Goal: Information Seeking & Learning: Learn about a topic

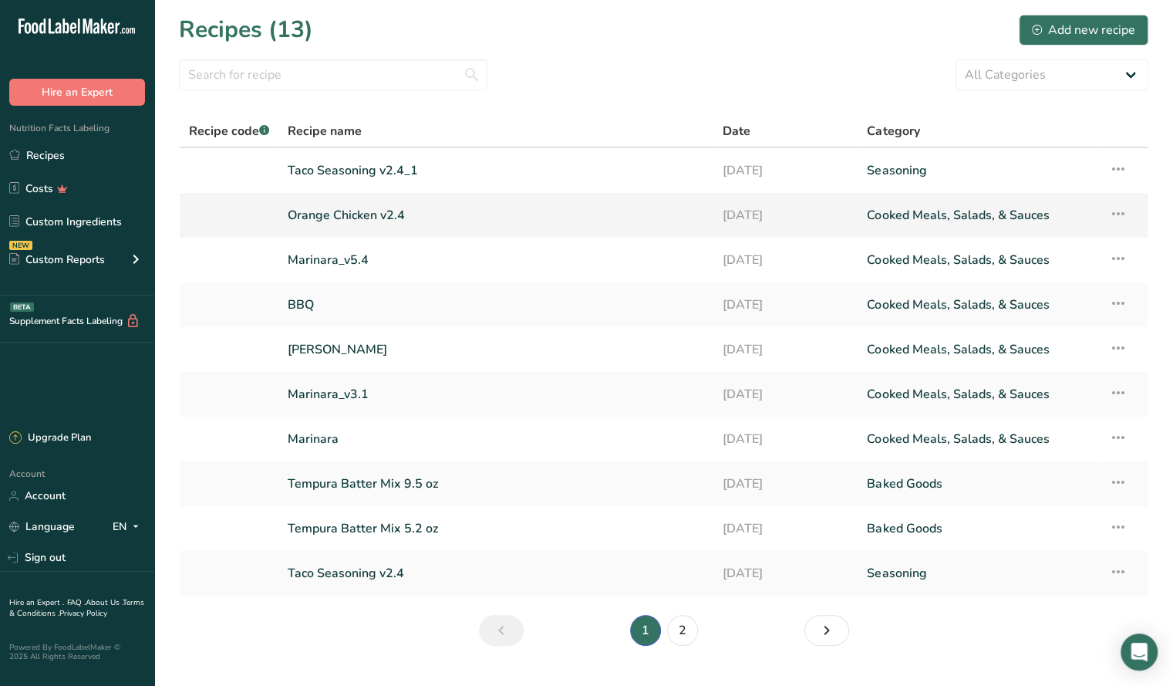
click at [349, 215] on link "Orange Chicken v2.4" at bounding box center [496, 215] width 416 height 32
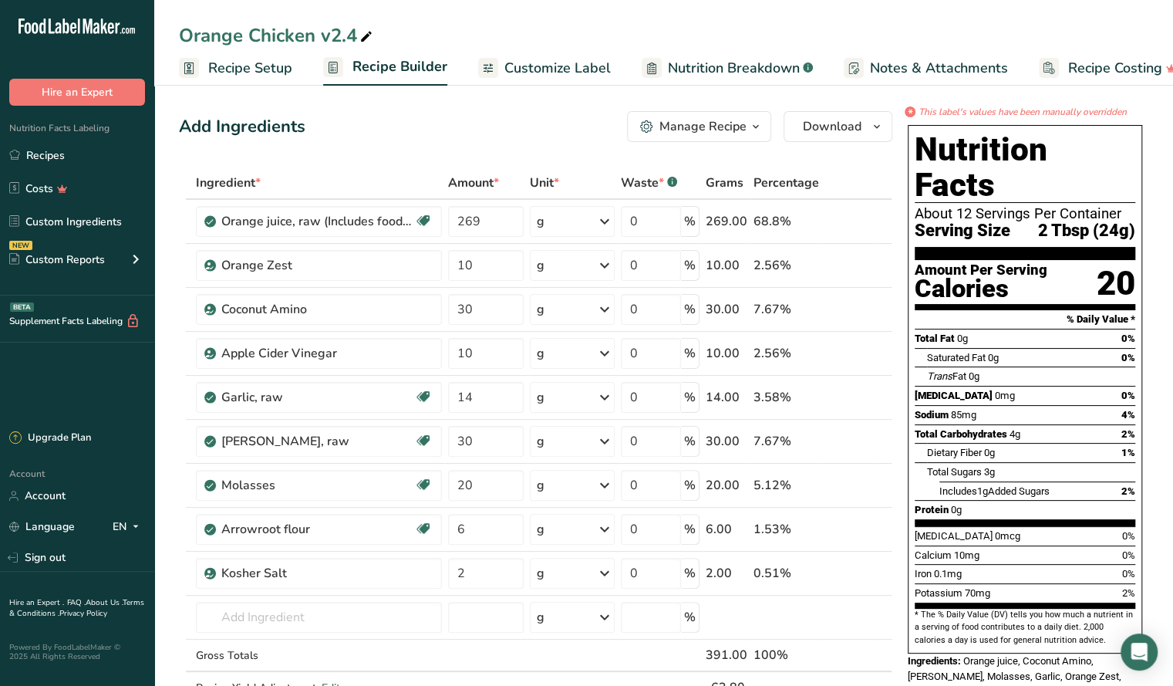
click at [918, 443] on div at bounding box center [921, 452] width 12 height 19
click at [1038, 424] on div "Total Carbohydrates 4g 2%" at bounding box center [1025, 433] width 221 height 19
click at [1134, 221] on span "2 Tbsp (24g)" at bounding box center [1086, 230] width 97 height 19
click at [52, 151] on link "Recipes" at bounding box center [77, 154] width 154 height 29
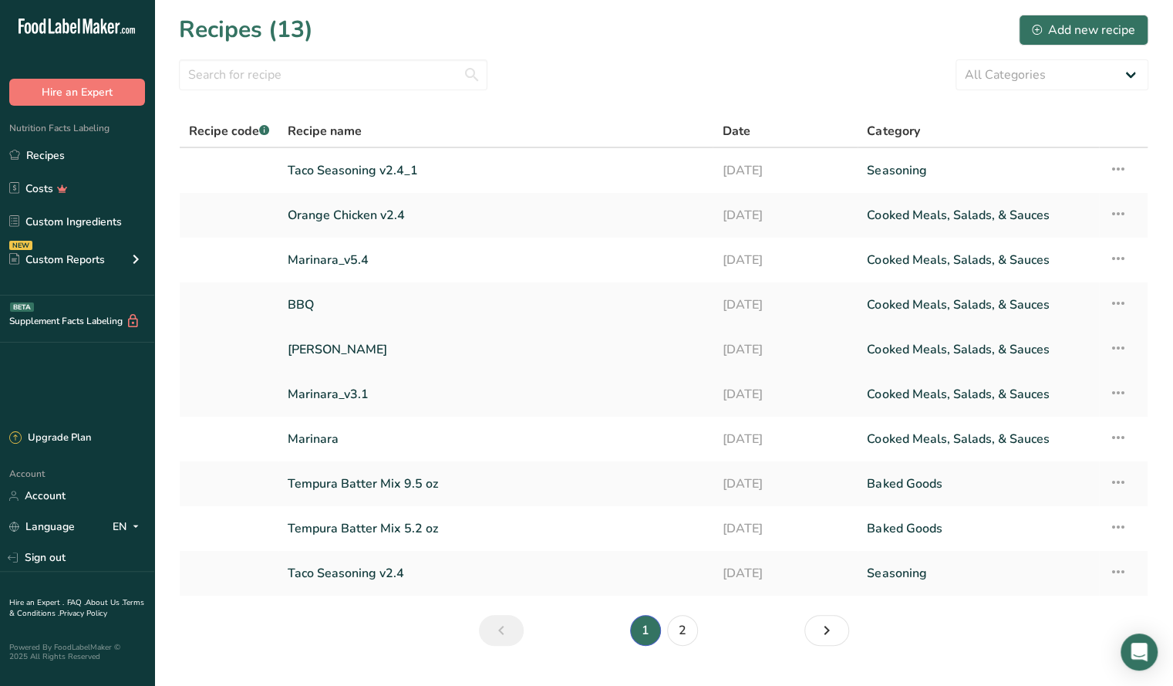
click at [329, 345] on link "[PERSON_NAME]" at bounding box center [496, 349] width 416 height 32
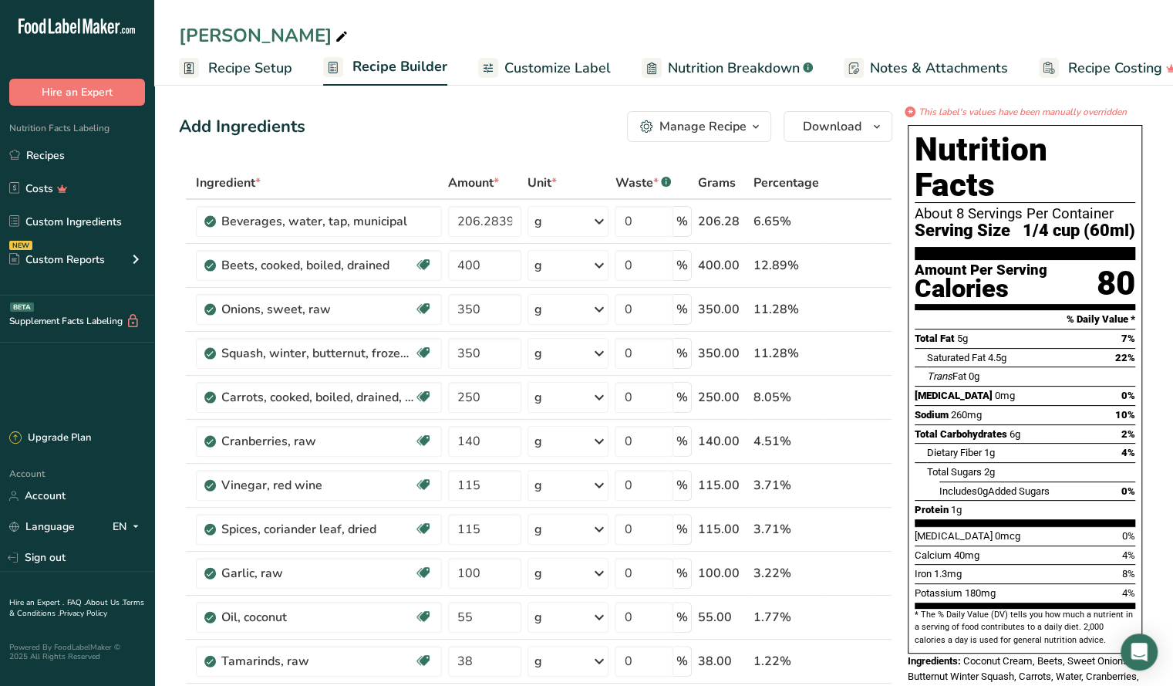
scroll to position [2, 0]
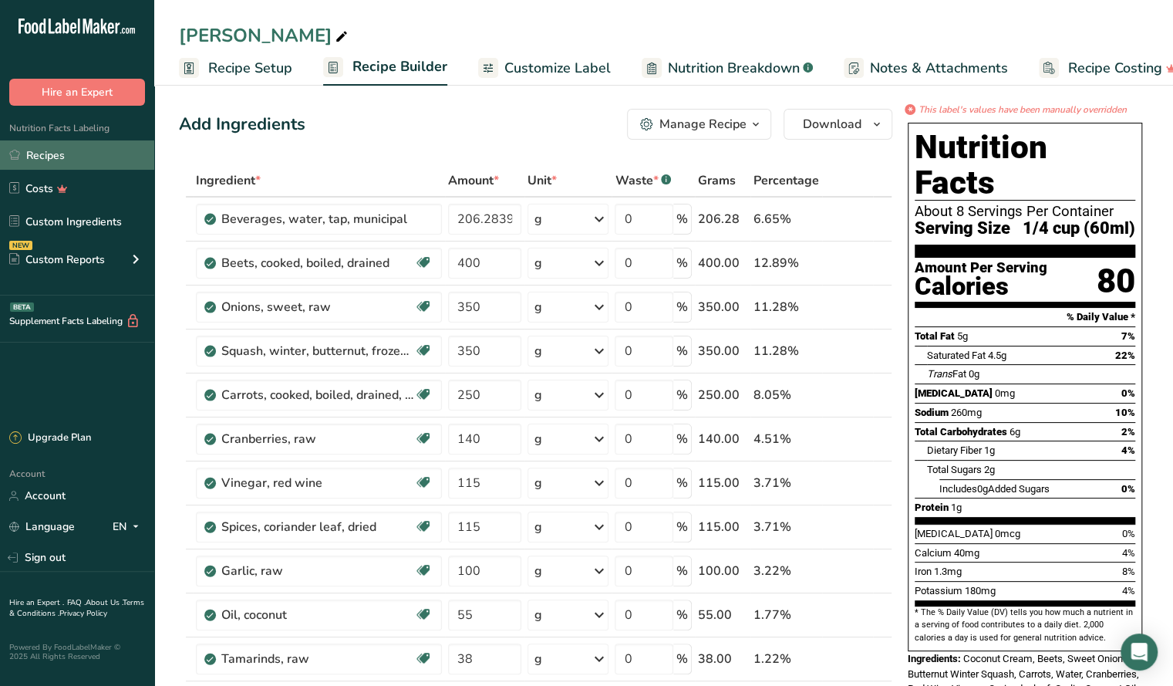
click at [46, 160] on link "Recipes" at bounding box center [77, 154] width 154 height 29
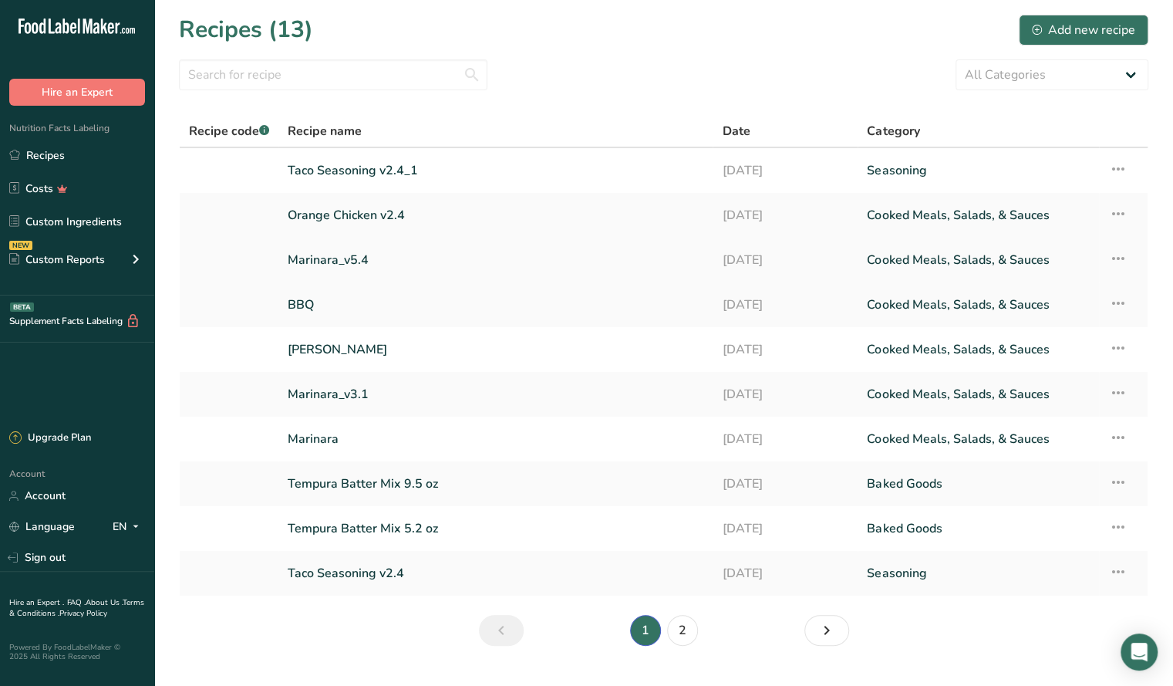
click at [322, 260] on link "Marinara_v5.4" at bounding box center [496, 260] width 416 height 32
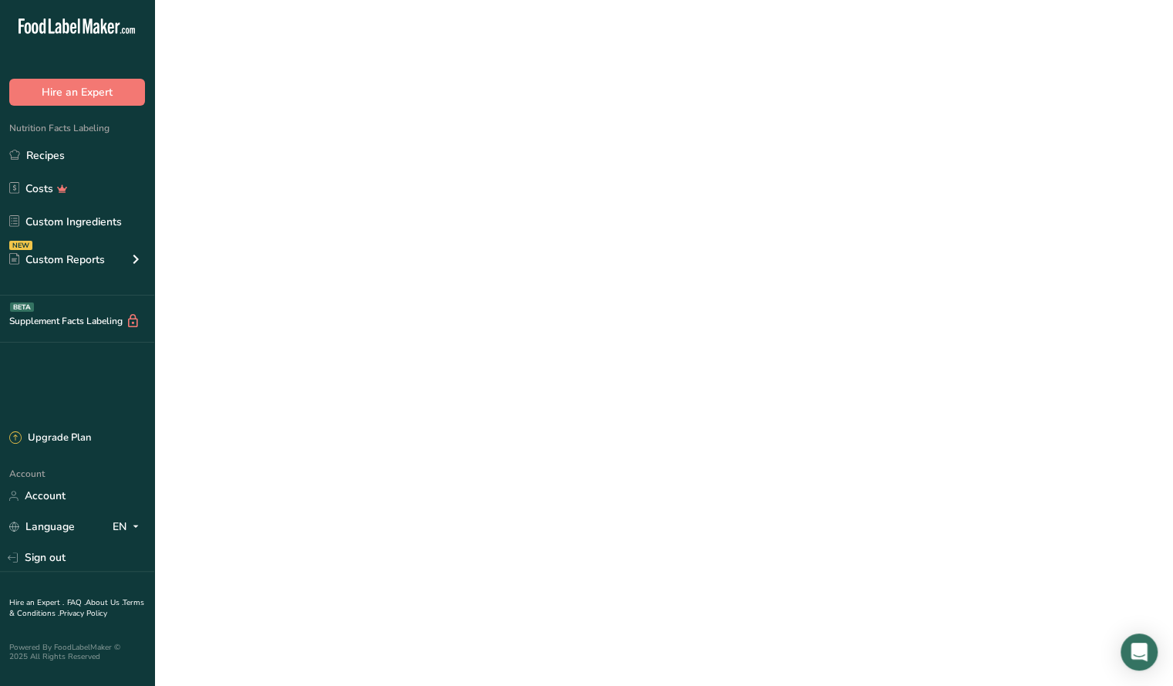
click at [322, 260] on link "Marinara_v5.4" at bounding box center [496, 260] width 416 height 32
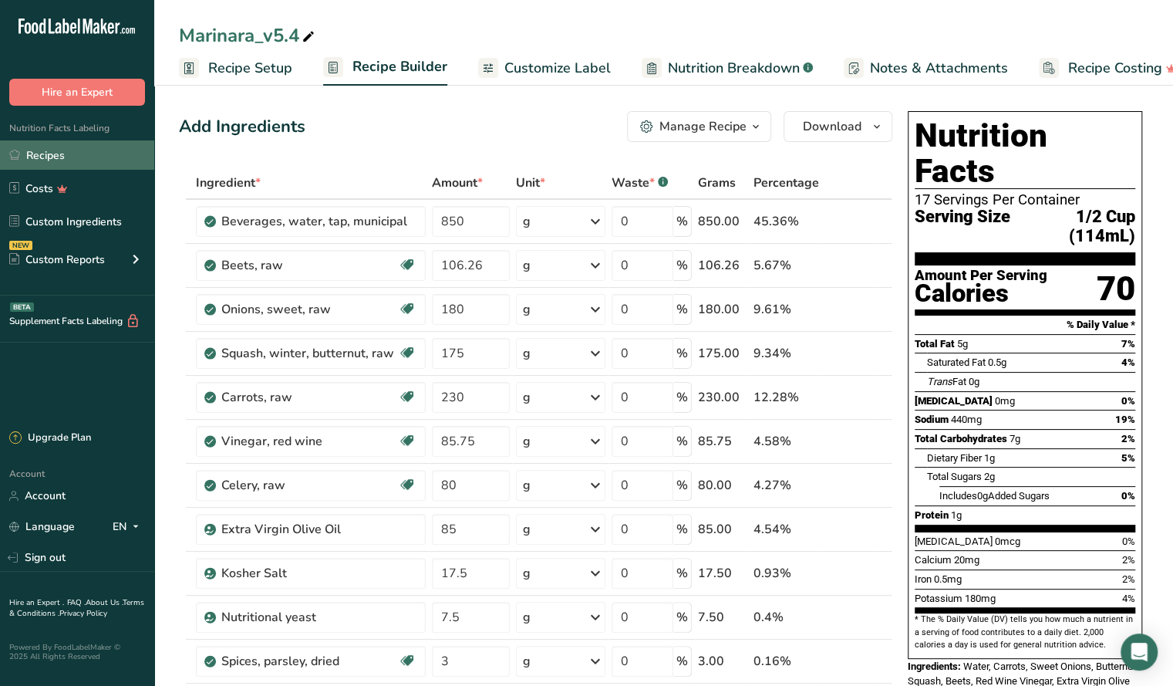
click at [50, 157] on link "Recipes" at bounding box center [77, 154] width 154 height 29
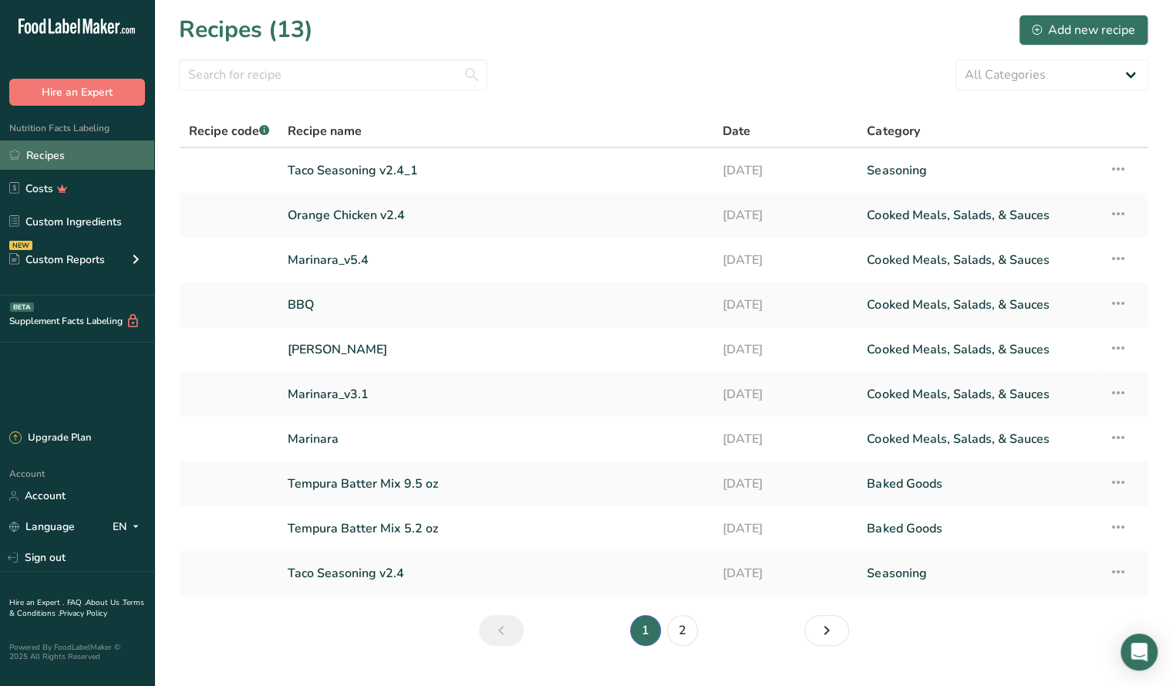
click at [49, 157] on link "Recipes" at bounding box center [77, 154] width 154 height 29
click at [308, 303] on link "BBQ" at bounding box center [496, 305] width 416 height 32
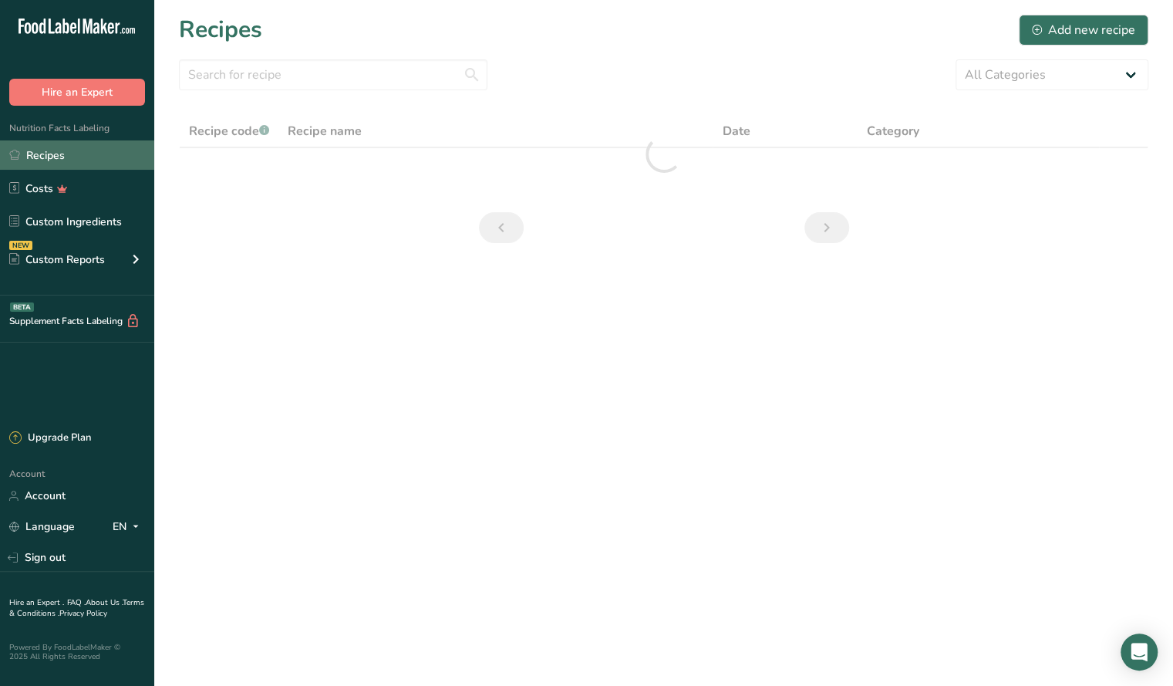
click at [52, 157] on link "Recipes" at bounding box center [77, 154] width 154 height 29
